Goal: Transaction & Acquisition: Purchase product/service

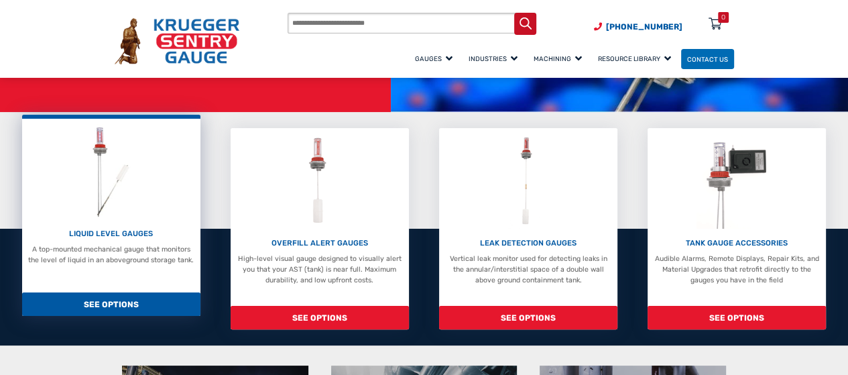
click at [130, 308] on span "SEE OPTIONS" at bounding box center [111, 303] width 178 height 23
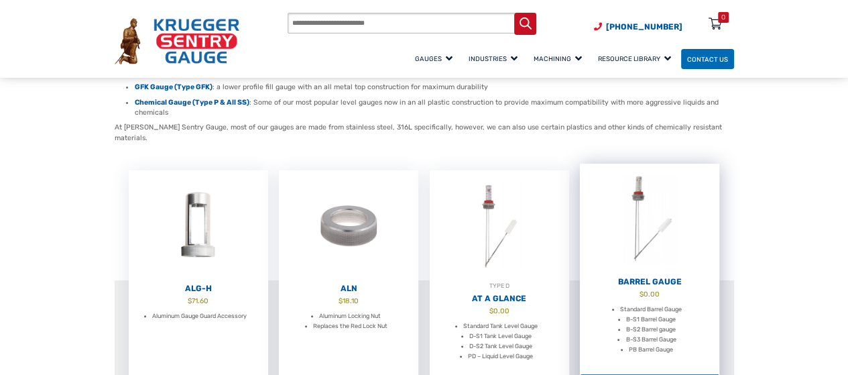
scroll to position [268, 0]
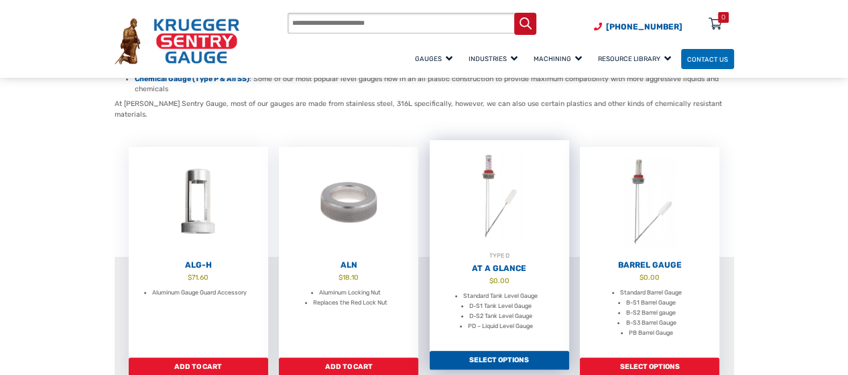
click at [503, 263] on link "TYPE D At A Glance $ 0.00 Standard Tank Level Gauge D-S1 Tank Level Gauge D-S2 …" at bounding box center [499, 245] width 139 height 211
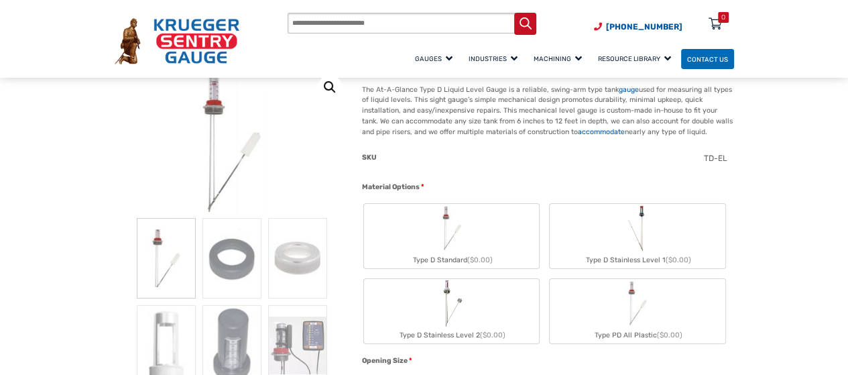
scroll to position [147, 0]
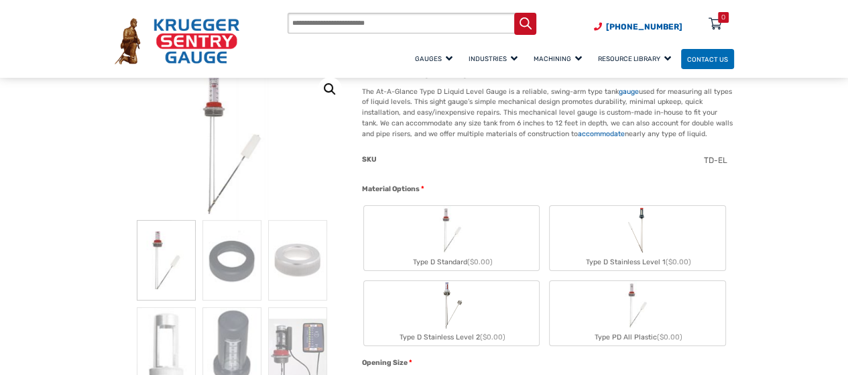
click at [456, 235] on img "Type D Standard" at bounding box center [452, 230] width 48 height 48
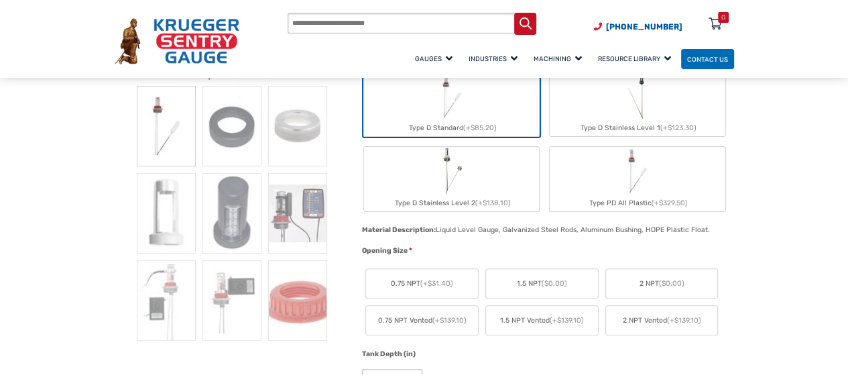
scroll to position [415, 0]
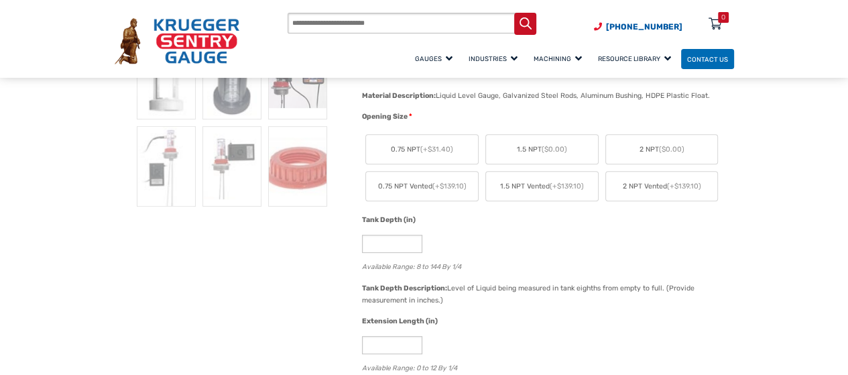
click at [654, 145] on span "2 NPT ($0.00)" at bounding box center [661, 149] width 45 height 11
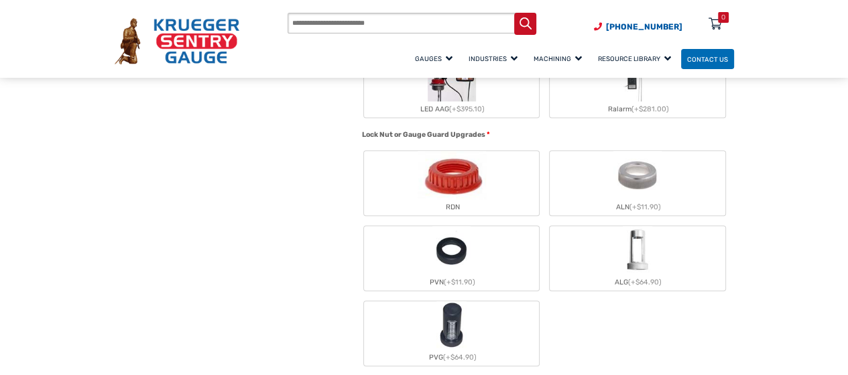
scroll to position [952, 0]
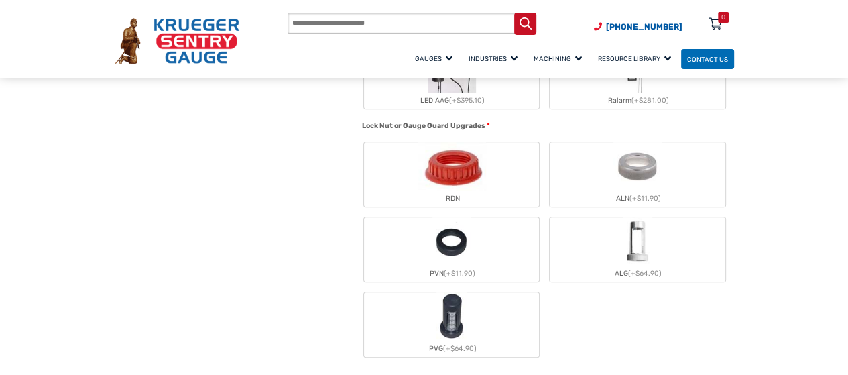
click at [450, 171] on img "RDN" at bounding box center [451, 166] width 68 height 48
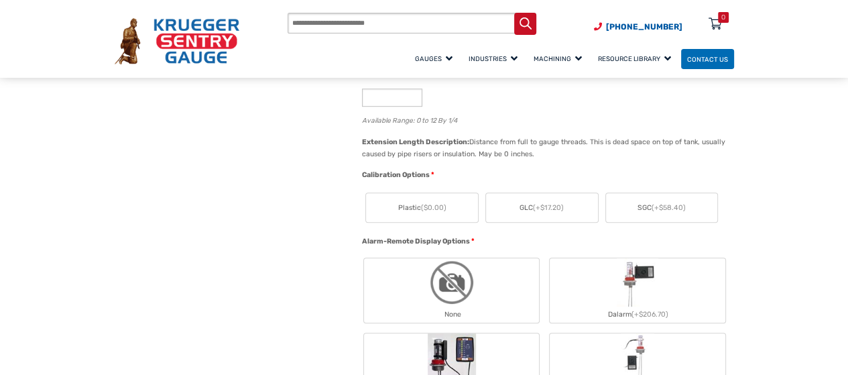
scroll to position [616, 0]
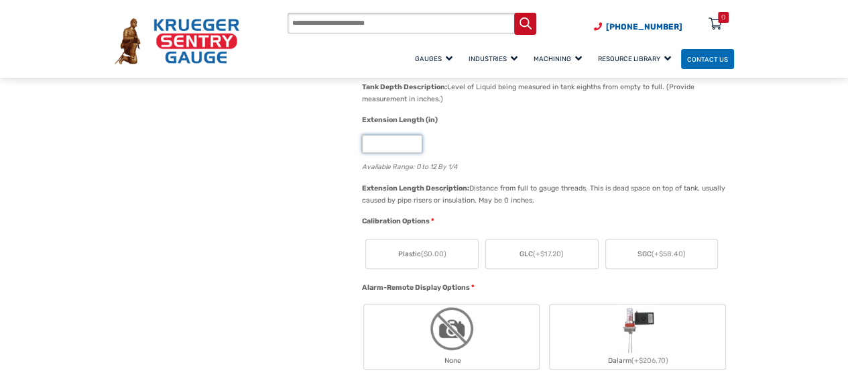
type input "*"
click at [415, 139] on input "*" at bounding box center [392, 144] width 60 height 18
type input "*"
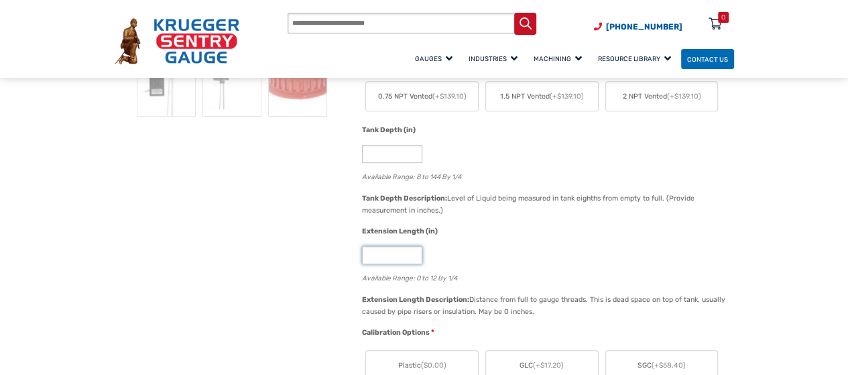
scroll to position [482, 0]
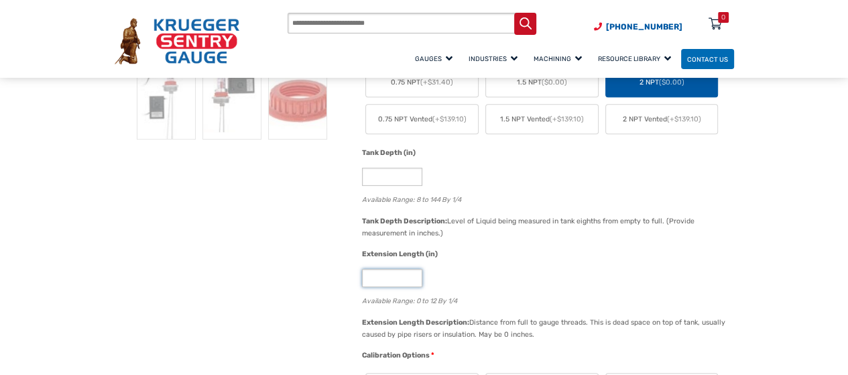
type input "**"
click at [409, 176] on input "*" at bounding box center [392, 177] width 60 height 18
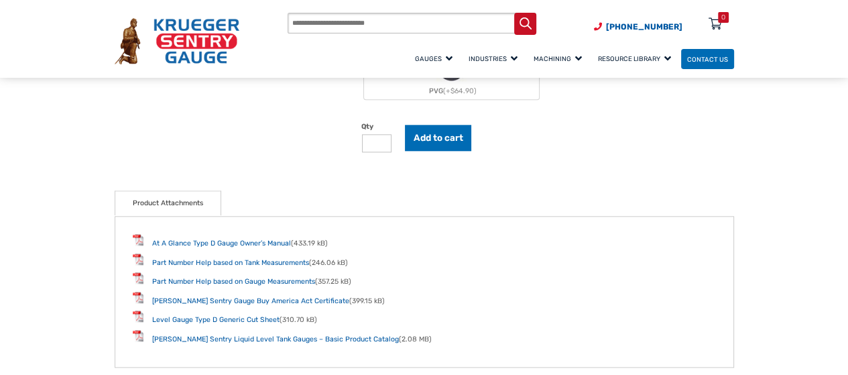
scroll to position [1220, 0]
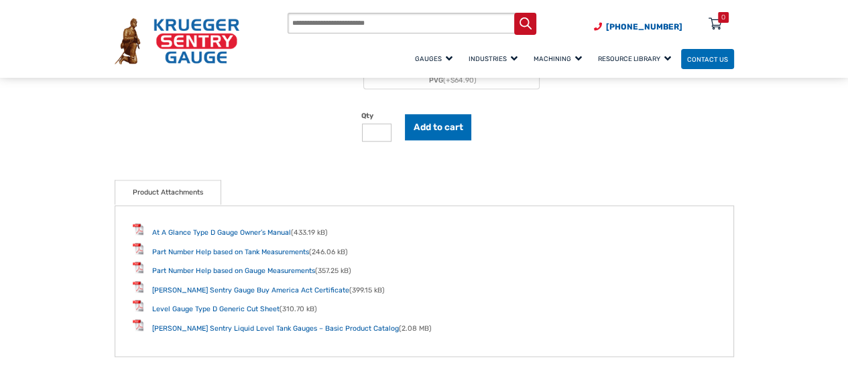
type input "**"
click at [378, 130] on input "*" at bounding box center [376, 132] width 29 height 18
type input "*"
click at [383, 125] on input "*" at bounding box center [376, 132] width 29 height 18
click at [469, 118] on button "Add to cart" at bounding box center [438, 127] width 67 height 26
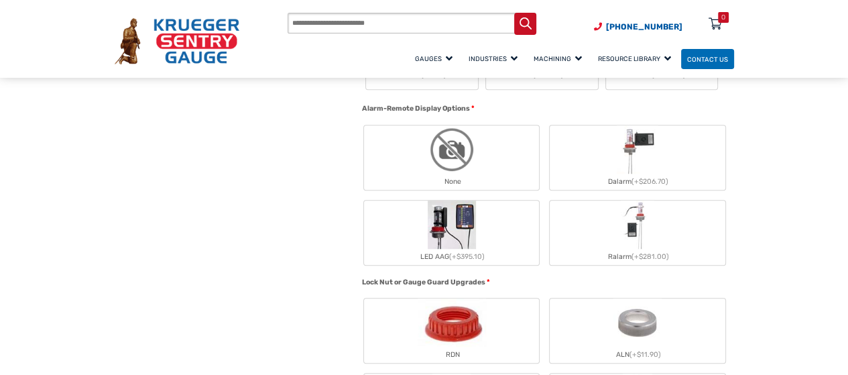
scroll to position [603, 0]
